Goal: Information Seeking & Learning: Learn about a topic

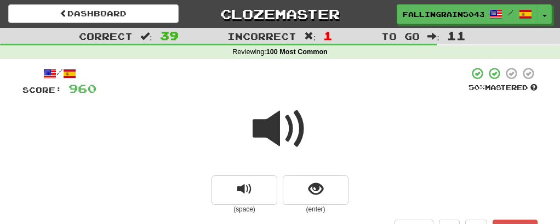
scroll to position [91, 0]
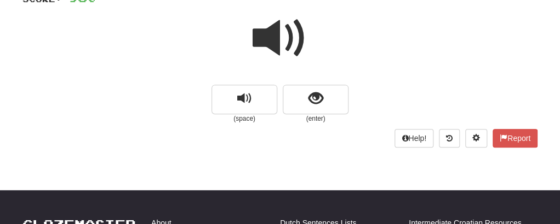
click at [269, 34] on span at bounding box center [279, 38] width 55 height 55
click at [272, 37] on span at bounding box center [279, 38] width 55 height 55
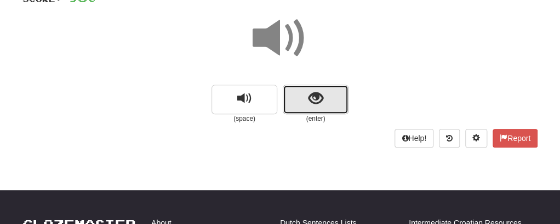
click at [297, 90] on button "show sentence" at bounding box center [315, 100] width 66 height 30
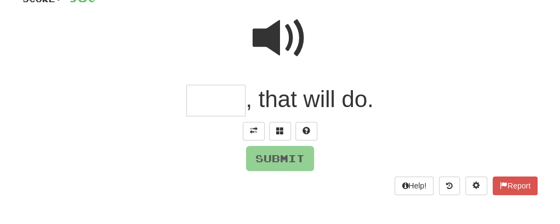
click at [208, 93] on input "text" at bounding box center [215, 101] width 59 height 32
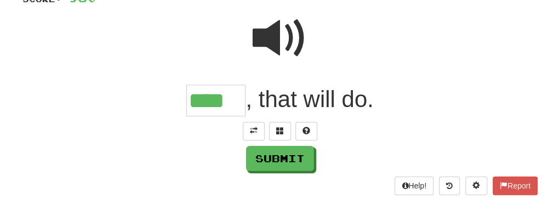
type input "****"
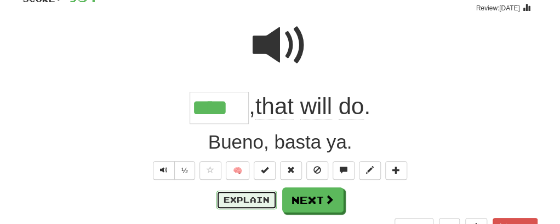
click at [247, 193] on button "Explain" at bounding box center [246, 200] width 60 height 19
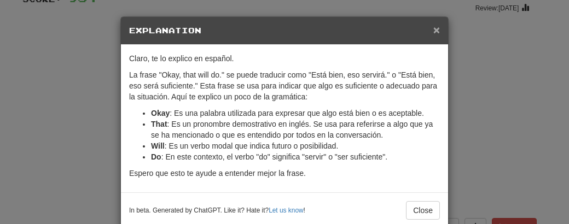
click at [434, 28] on span "×" at bounding box center [437, 30] width 7 height 13
